Goal: Task Accomplishment & Management: Manage account settings

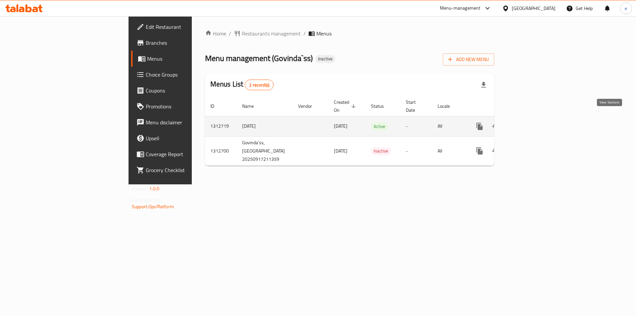
click at [531, 122] on icon "enhanced table" at bounding box center [527, 126] width 8 height 8
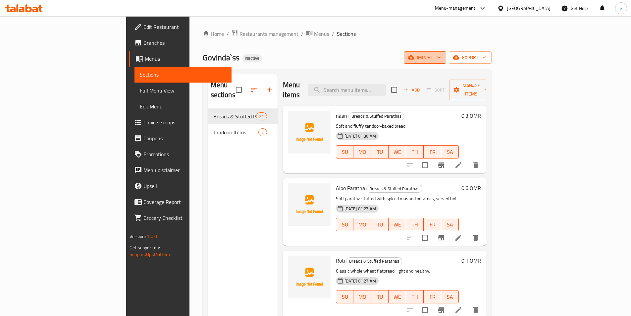
click at [441, 60] on span "import" at bounding box center [425, 57] width 32 height 8
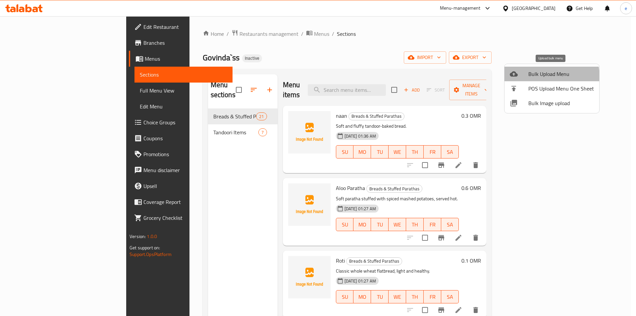
click at [539, 77] on span "Bulk Upload Menu" at bounding box center [561, 74] width 66 height 8
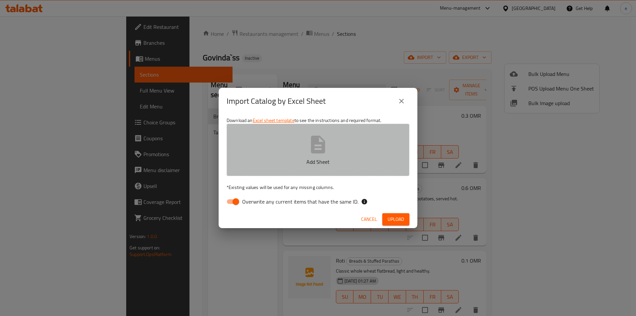
click at [371, 146] on button "Add Sheet" at bounding box center [318, 150] width 183 height 52
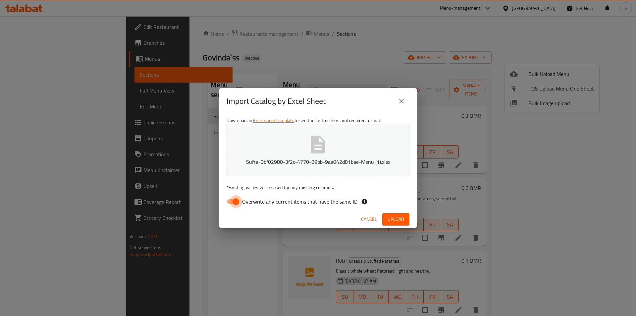
click at [238, 202] on input "Overwrite any current items that have the same ID." at bounding box center [236, 201] width 38 height 13
checkbox input "false"
click at [399, 219] on span "Upload" at bounding box center [395, 219] width 17 height 8
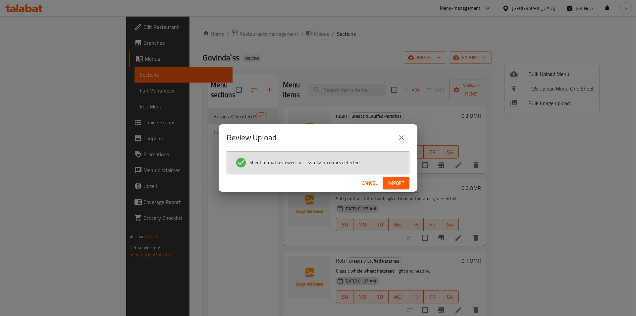
click at [399, 182] on span "Import" at bounding box center [396, 183] width 16 height 8
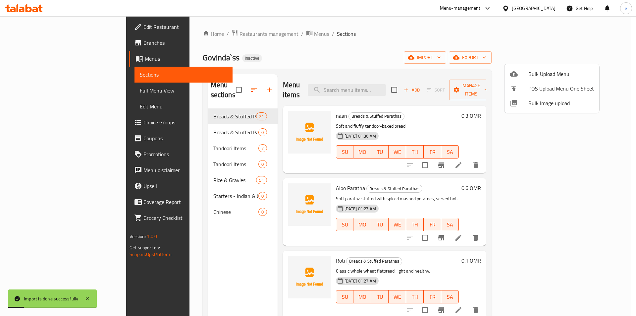
click at [43, 89] on div at bounding box center [318, 158] width 636 height 316
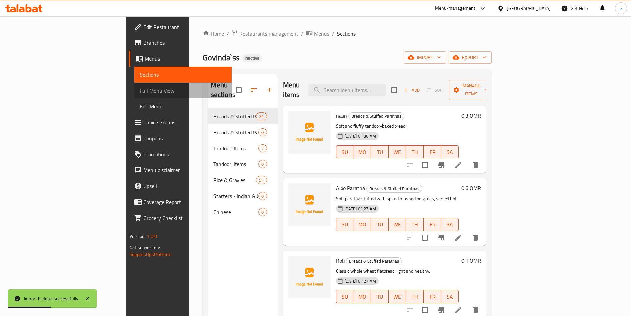
click at [140, 92] on span "Full Menu View" at bounding box center [183, 90] width 86 height 8
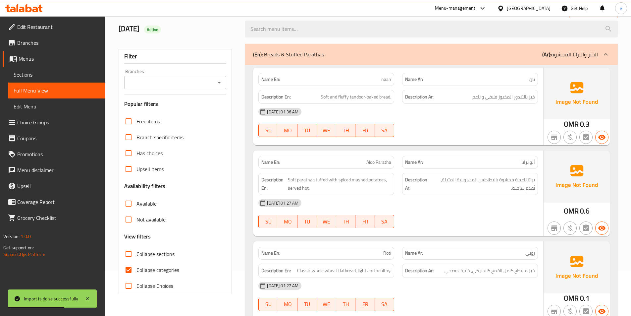
scroll to position [132, 0]
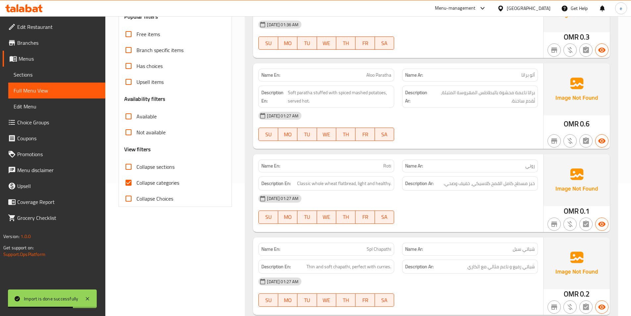
click at [144, 181] on span "Collapse categories" at bounding box center [157, 183] width 43 height 8
click at [136, 181] on input "Collapse categories" at bounding box center [129, 183] width 16 height 16
checkbox input "false"
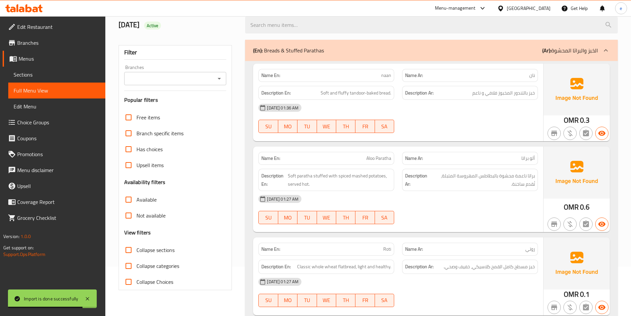
scroll to position [0, 0]
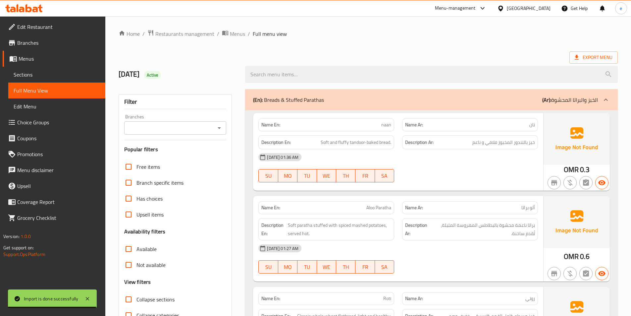
click at [600, 104] on div at bounding box center [606, 100] width 16 height 16
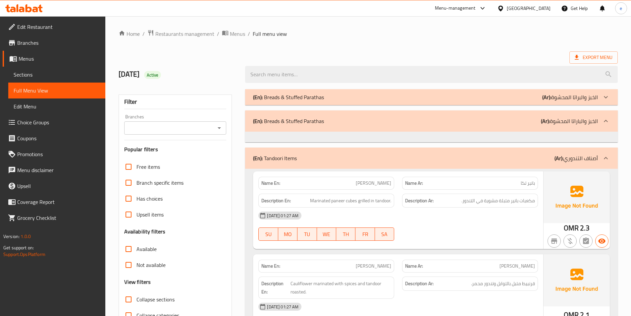
click at [592, 123] on p "(Ar): الخبز والباراتا المحشوة" at bounding box center [569, 121] width 57 height 8
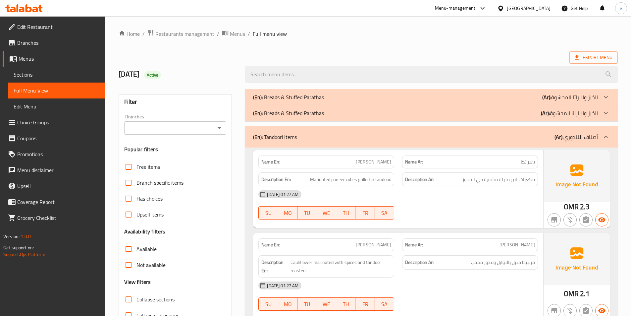
click at [583, 117] on p "(Ar): الخبز والباراتا المحشوة" at bounding box center [569, 113] width 57 height 8
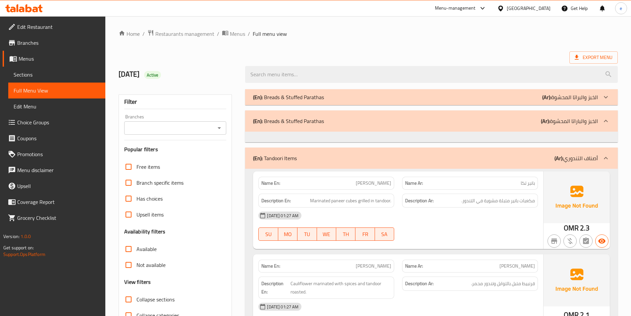
click at [558, 119] on p "(Ar): الخبز والباراتا المحشوة" at bounding box center [569, 121] width 57 height 8
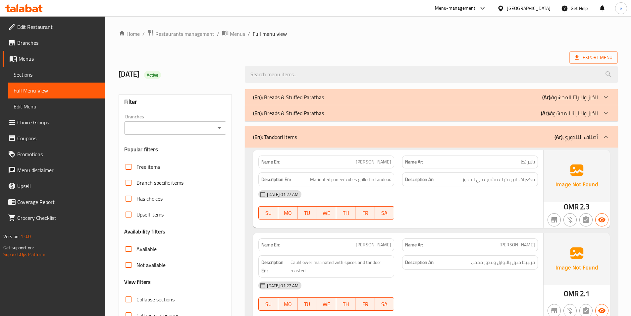
click at [35, 77] on span "Sections" at bounding box center [57, 75] width 86 height 8
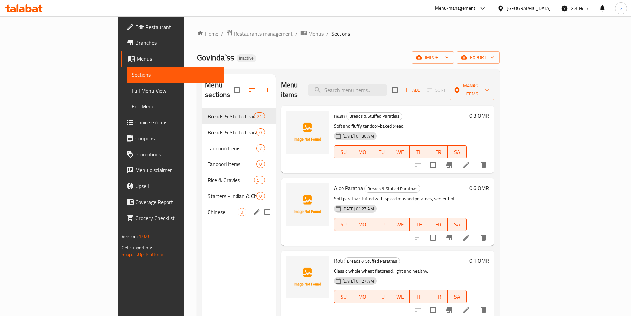
click at [260, 205] on input "Menu sections" at bounding box center [267, 212] width 14 height 14
checkbox input "true"
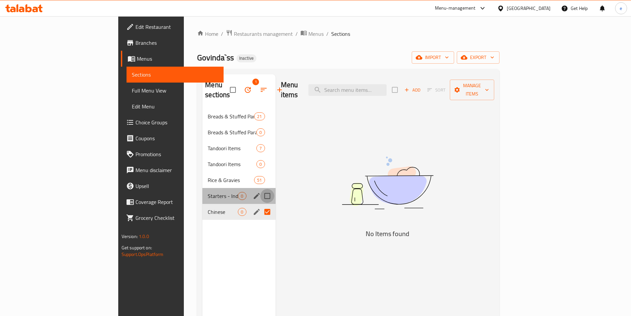
click at [260, 189] on input "Menu sections" at bounding box center [267, 196] width 14 height 14
checkbox input "true"
click at [260, 157] on input "Menu sections" at bounding box center [267, 164] width 14 height 14
checkbox input "true"
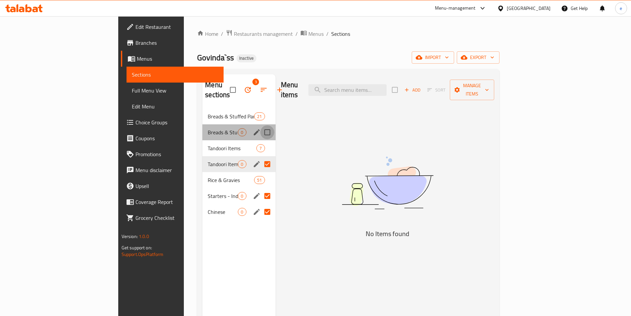
click at [260, 125] on input "Menu sections" at bounding box center [267, 132] width 14 height 14
checkbox input "true"
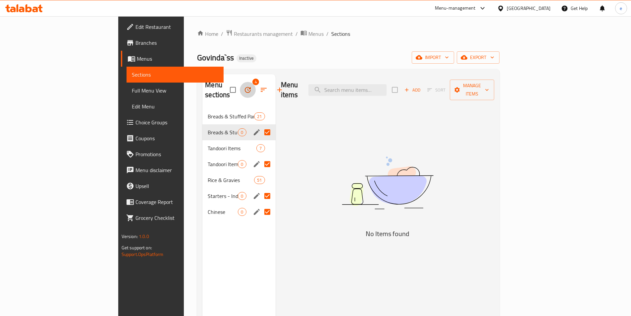
click at [245, 87] on icon "button" at bounding box center [248, 90] width 6 height 6
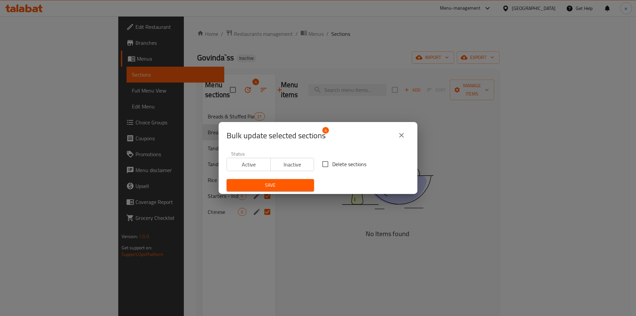
click at [327, 163] on input "Delete sections" at bounding box center [325, 164] width 14 height 14
checkbox input "true"
click at [299, 185] on span "Save" at bounding box center [270, 185] width 77 height 8
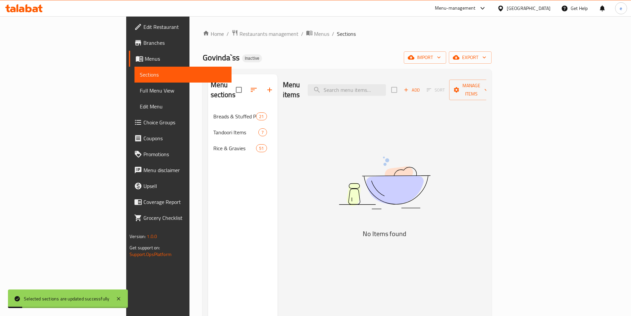
click at [208, 202] on div "Menu sections Breads & Stuffed Parathas 21 Tandoori Items 7 Rice & Gravies 51" at bounding box center [243, 232] width 70 height 316
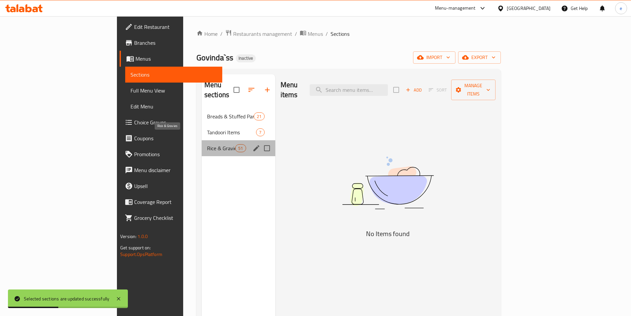
click at [207, 144] on span "Rice & Gravies" at bounding box center [221, 148] width 28 height 8
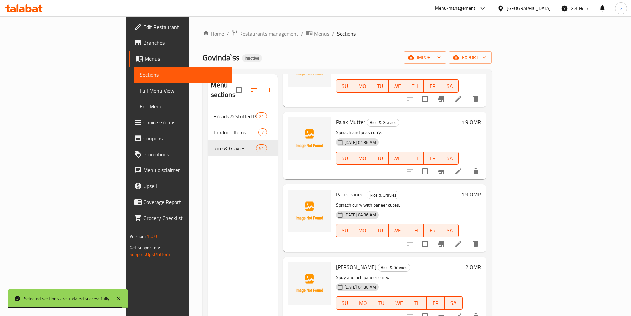
scroll to position [2782, 0]
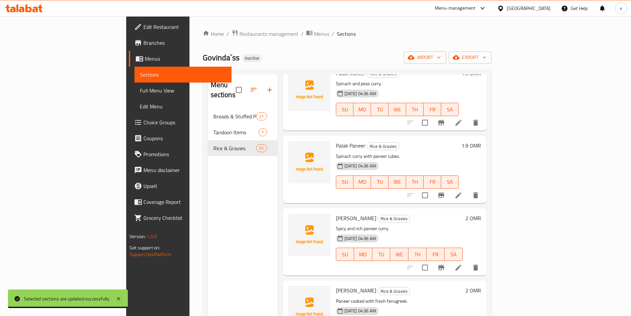
click at [140, 93] on span "Full Menu View" at bounding box center [183, 90] width 86 height 8
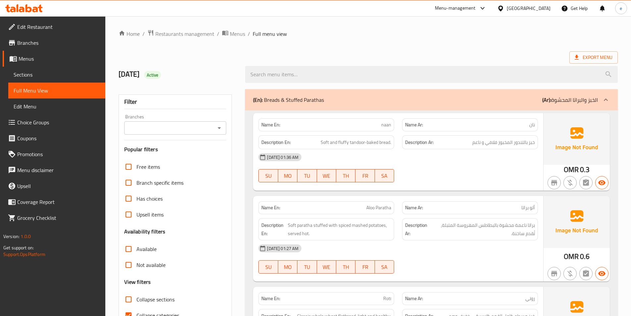
drag, startPoint x: 500, startPoint y: 95, endPoint x: 530, endPoint y: 101, distance: 29.8
click at [501, 95] on div "(En): Breads & Stuffed Parathas (Ar): الخبز والبراتا المحشوة" at bounding box center [431, 99] width 373 height 21
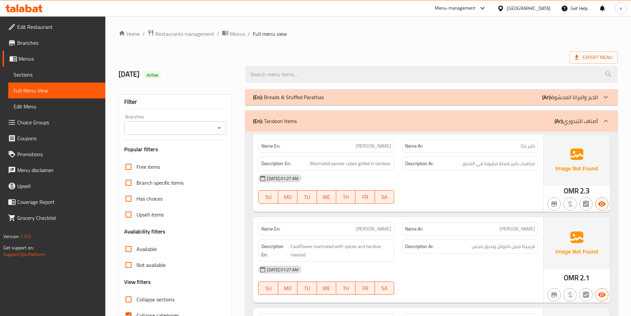
click at [591, 126] on div "(En): Tandoori Items (Ar): أصناف التندوري" at bounding box center [431, 120] width 373 height 21
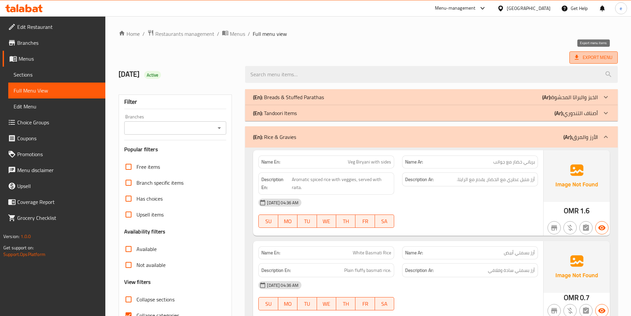
click at [592, 54] on span "Export Menu" at bounding box center [594, 57] width 38 height 8
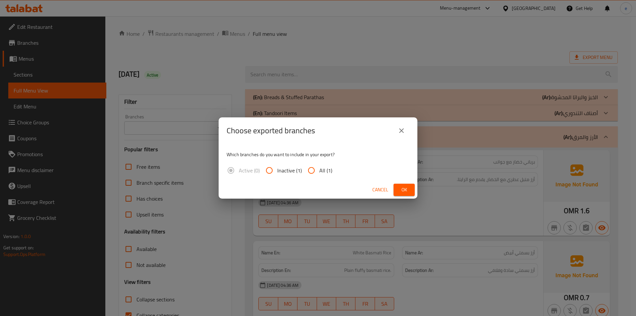
click at [313, 165] on input "All (1)" at bounding box center [311, 170] width 16 height 16
radio input "true"
click at [409, 184] on button "Ok" at bounding box center [403, 189] width 21 height 12
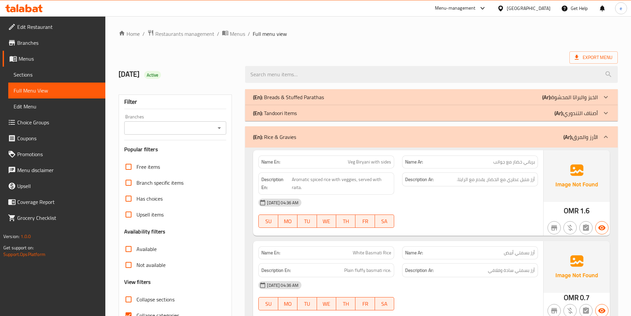
drag, startPoint x: 37, startPoint y: 76, endPoint x: 87, endPoint y: 76, distance: 50.0
click at [37, 76] on span "Sections" at bounding box center [57, 75] width 86 height 8
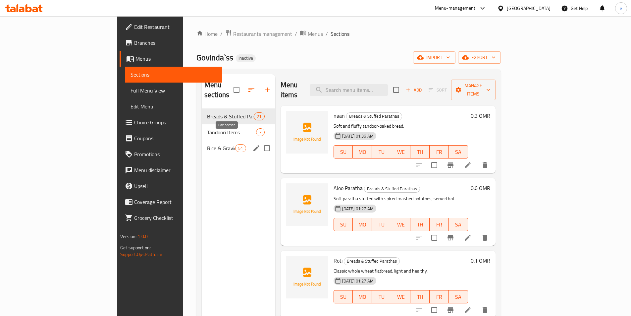
click at [252, 144] on icon "edit" at bounding box center [256, 148] width 8 height 8
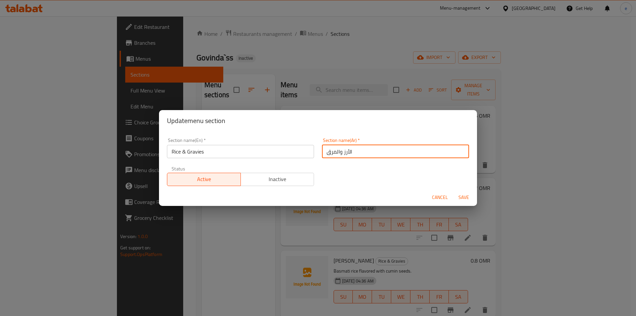
drag, startPoint x: 323, startPoint y: 154, endPoint x: 334, endPoint y: 154, distance: 11.3
click at [334, 154] on input "الأرز والمرق" at bounding box center [395, 151] width 147 height 13
type input "الأرز وا"
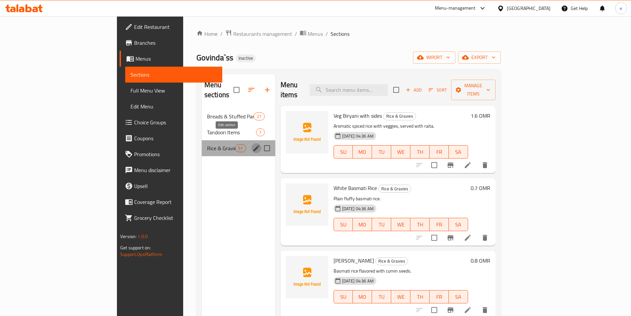
click at [253, 145] on icon "edit" at bounding box center [256, 148] width 6 height 6
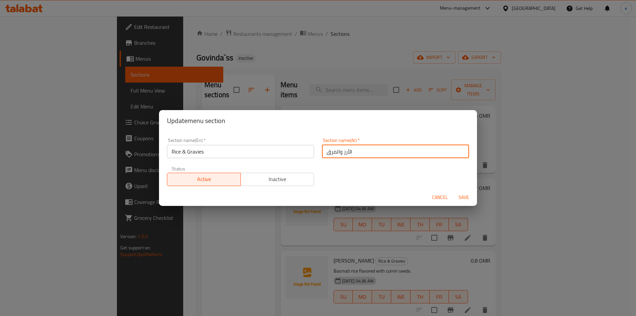
drag, startPoint x: 326, startPoint y: 151, endPoint x: 335, endPoint y: 151, distance: 8.6
click at [335, 151] on input "الأرز والمرق" at bounding box center [395, 151] width 147 height 13
click at [341, 151] on input "الأرز والجريفيز" at bounding box center [395, 151] width 147 height 13
type input "الأرز و الجريفيز"
click at [464, 196] on span "Save" at bounding box center [464, 197] width 16 height 8
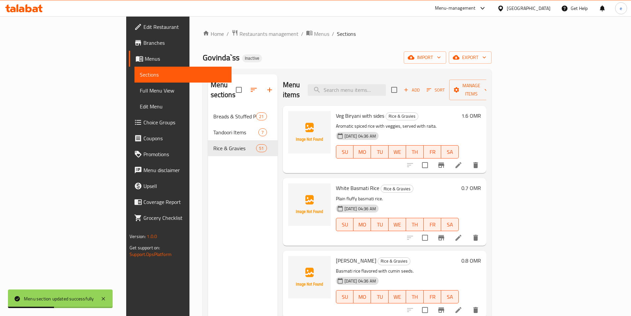
click at [140, 91] on span "Full Menu View" at bounding box center [183, 90] width 86 height 8
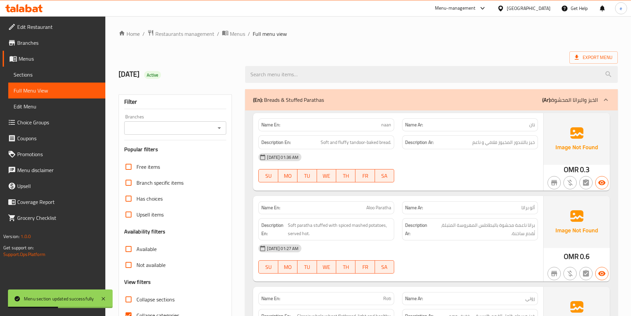
click at [528, 102] on div "(En): Breads & Stuffed Parathas (Ar): الخبز والبراتا المحشوة" at bounding box center [425, 100] width 345 height 8
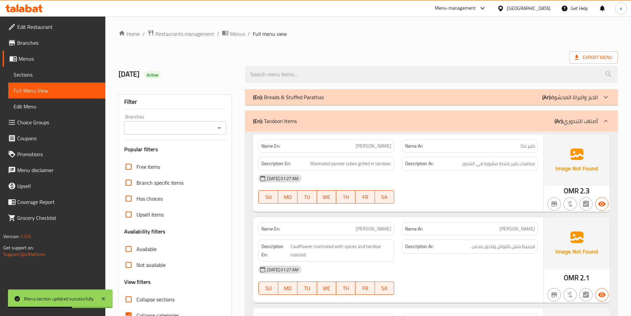
click at [588, 119] on p "(Ar): أصناف التندوري" at bounding box center [575, 121] width 43 height 8
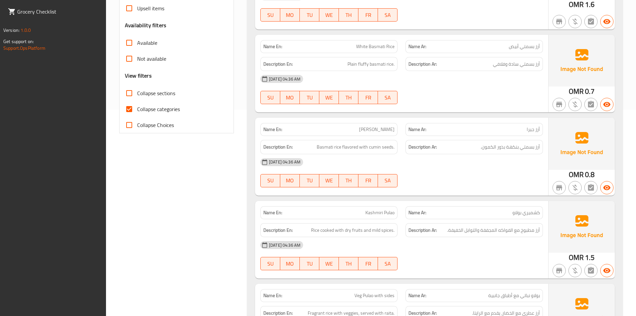
scroll to position [123, 0]
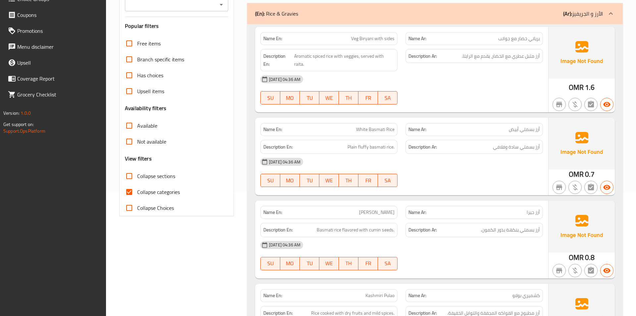
click at [194, 201] on div "Collapse Choices" at bounding box center [176, 208] width 103 height 16
click at [190, 190] on div "Collapse categories" at bounding box center [176, 192] width 103 height 16
click at [143, 192] on span "Collapse categories" at bounding box center [158, 192] width 43 height 8
click at [137, 192] on input "Collapse categories" at bounding box center [129, 192] width 16 height 16
checkbox input "false"
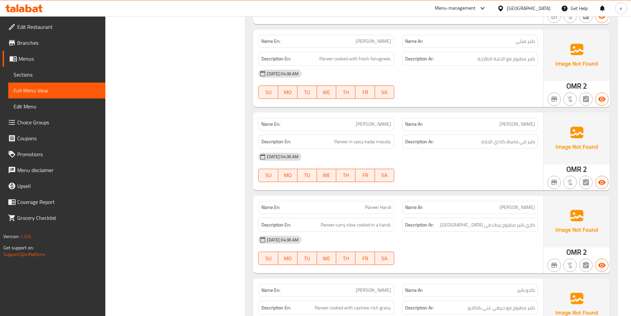
scroll to position [0, 0]
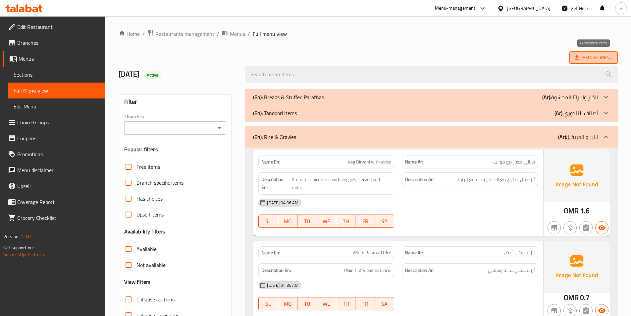
click at [597, 59] on span "Export Menu" at bounding box center [594, 57] width 38 height 8
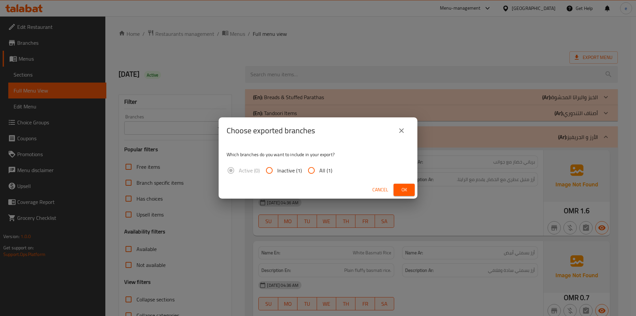
drag, startPoint x: 312, startPoint y: 173, endPoint x: 328, endPoint y: 175, distance: 15.7
click at [312, 173] on input "All (1)" at bounding box center [311, 170] width 16 height 16
radio input "true"
click at [402, 186] on span "Ok" at bounding box center [404, 189] width 11 height 8
